Goal: Task Accomplishment & Management: Complete application form

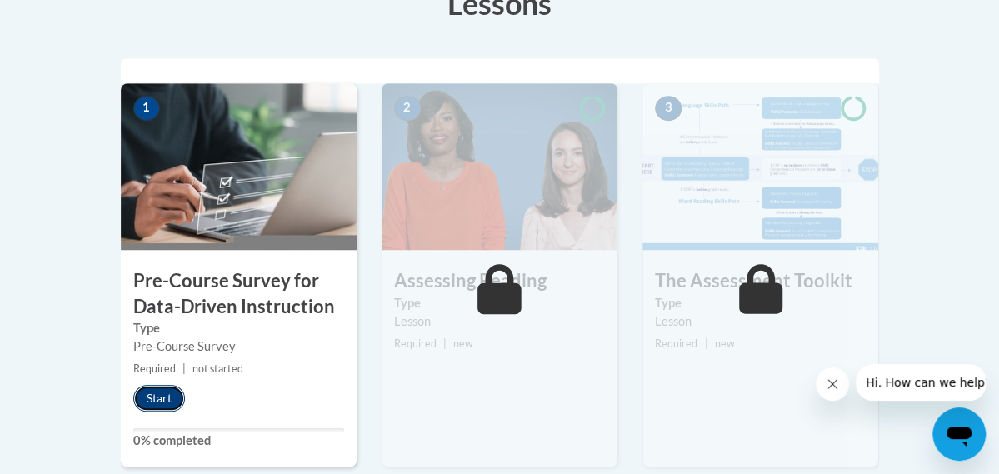
scroll to position [502, 0]
click at [133, 407] on button "Start" at bounding box center [159, 398] width 52 height 27
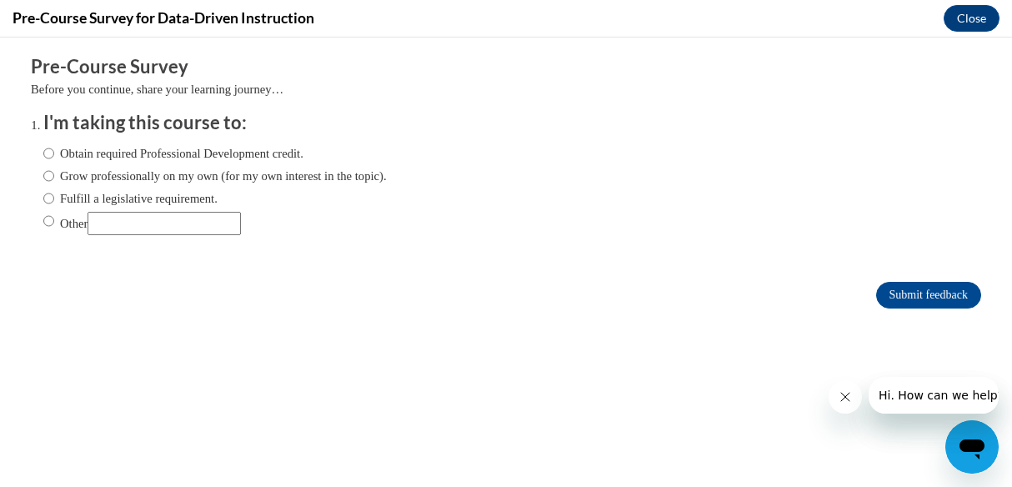
scroll to position [0, 0]
click at [43, 154] on input "Obtain required Professional Development credit." at bounding box center [48, 153] width 11 height 18
radio input "true"
click at [890, 294] on input "Submit feedback" at bounding box center [928, 295] width 105 height 27
click at [849, 392] on icon "Close message from company" at bounding box center [843, 396] width 13 height 13
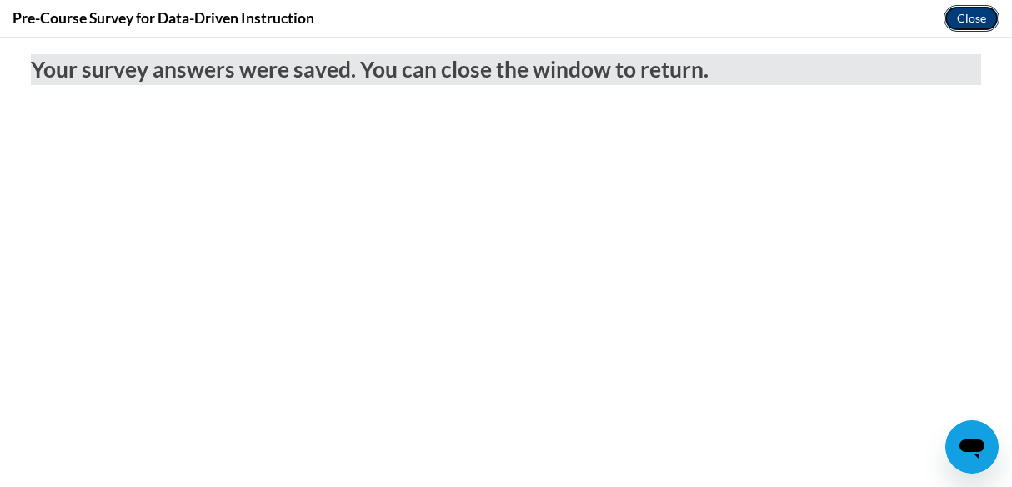
click at [969, 13] on button "Close" at bounding box center [971, 18] width 56 height 27
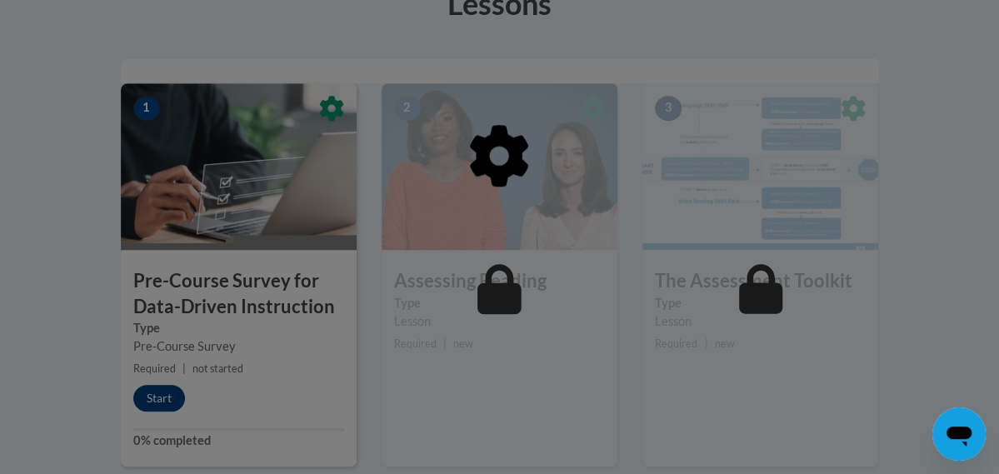
click at [121, 396] on div at bounding box center [500, 241] width 758 height 317
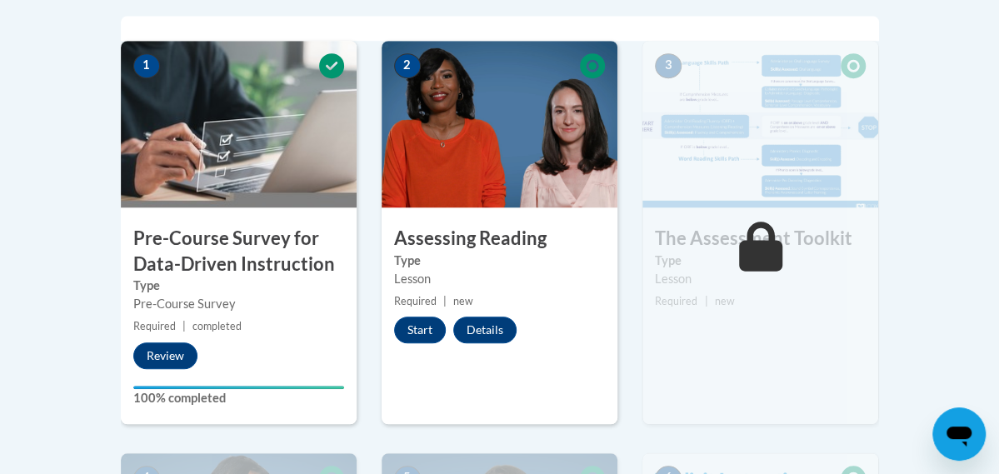
scroll to position [524, 0]
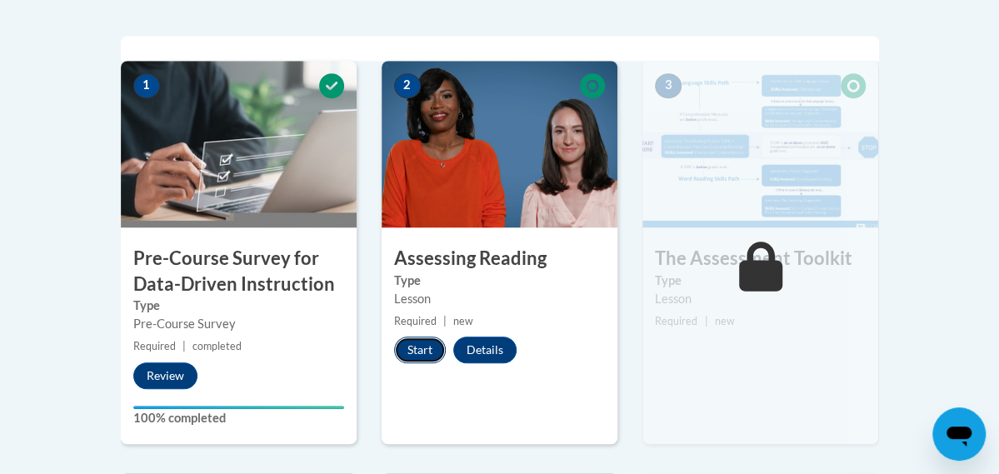
click at [394, 345] on button "Start" at bounding box center [420, 350] width 52 height 27
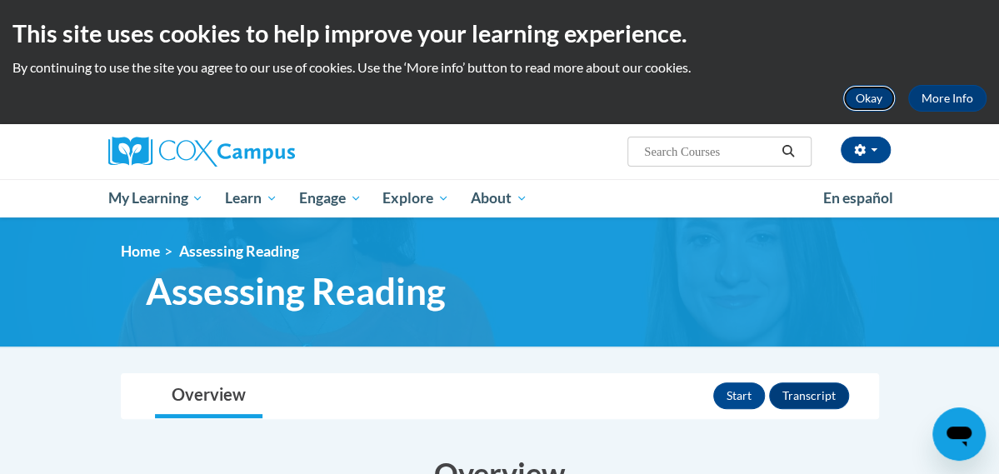
click at [857, 102] on button "Okay" at bounding box center [868, 98] width 53 height 27
